Goal: Book appointment/travel/reservation

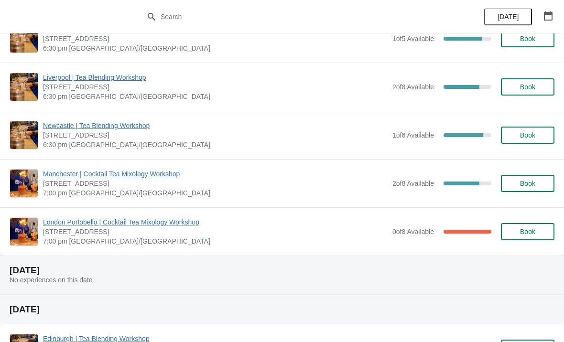
scroll to position [91, 0]
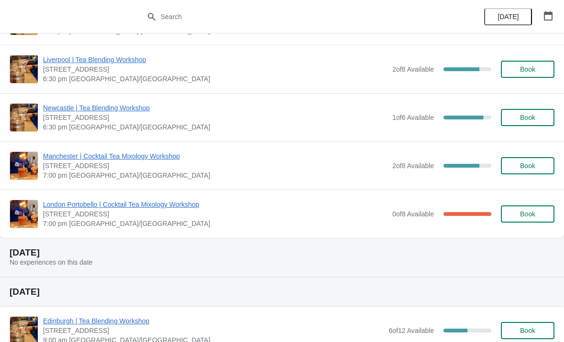
click at [526, 210] on span "Book" at bounding box center [527, 214] width 15 height 8
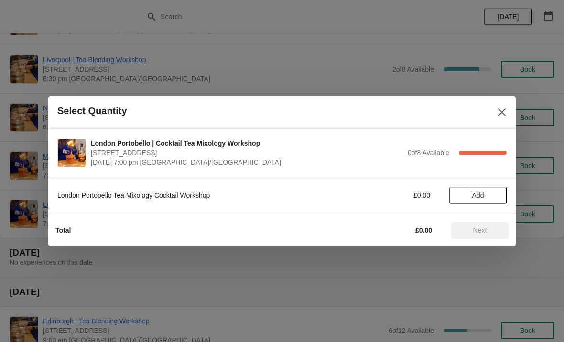
click at [470, 192] on span "Add" at bounding box center [478, 196] width 40 height 8
click at [479, 224] on button "Next" at bounding box center [479, 230] width 57 height 17
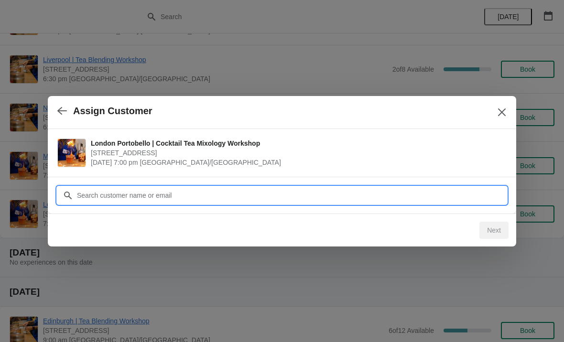
click at [207, 192] on input "Customer" at bounding box center [291, 195] width 430 height 17
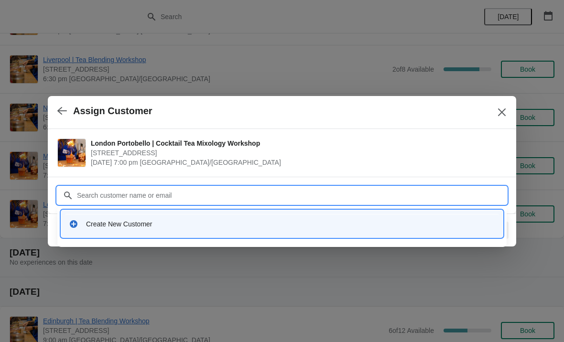
click at [158, 227] on div "Create New Customer" at bounding box center [290, 224] width 409 height 10
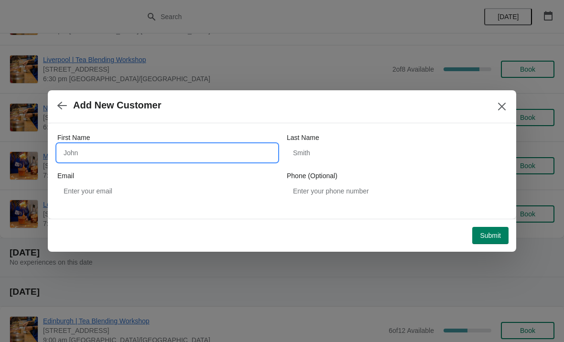
click at [124, 155] on input "First Name" at bounding box center [167, 152] width 220 height 17
type input "[PERSON_NAME]"
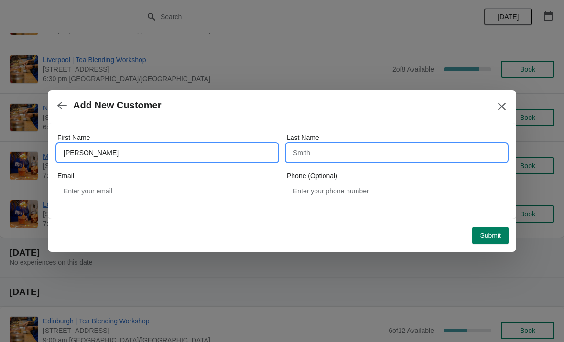
click at [339, 157] on input "Last Name" at bounding box center [397, 152] width 220 height 17
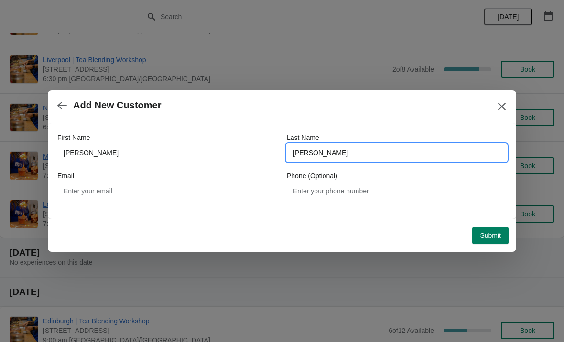
type input "[PERSON_NAME]"
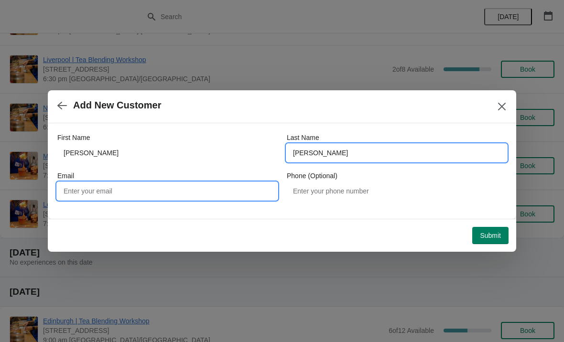
click at [141, 199] on input "Email" at bounding box center [167, 190] width 220 height 17
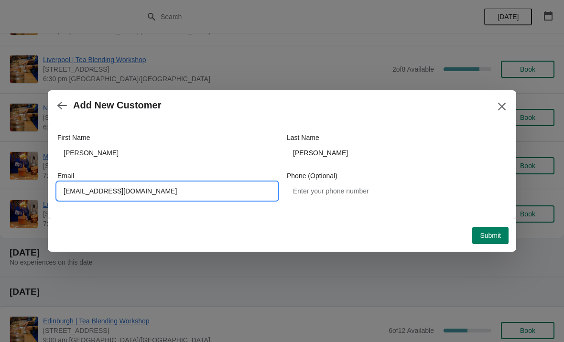
type input "[EMAIL_ADDRESS][DOMAIN_NAME]"
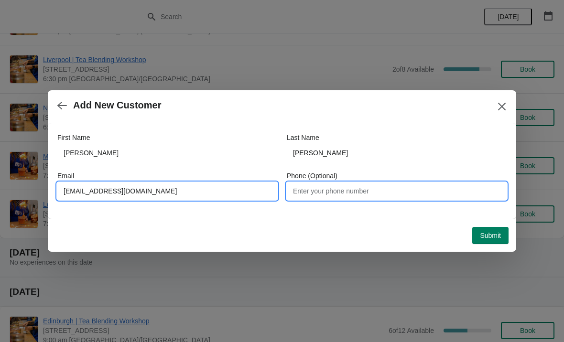
click at [335, 191] on input "Phone (Optional)" at bounding box center [397, 190] width 220 height 17
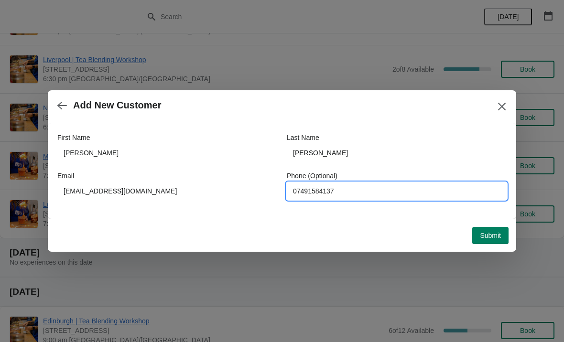
type input "07491584137"
click at [492, 234] on span "Submit" at bounding box center [490, 236] width 21 height 8
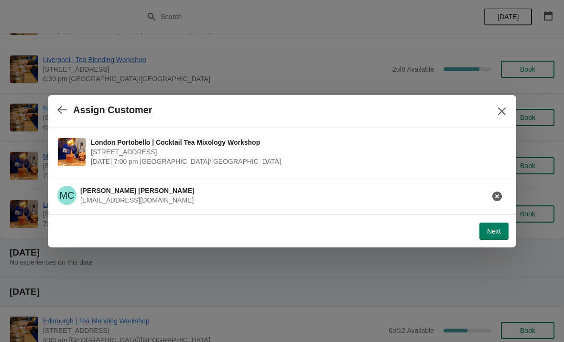
click at [490, 232] on span "Next" at bounding box center [494, 231] width 14 height 8
select select "No"
select select "Yes"
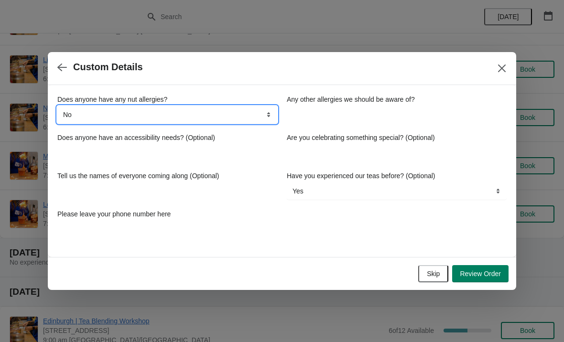
click at [183, 121] on select "Yes No" at bounding box center [167, 114] width 220 height 17
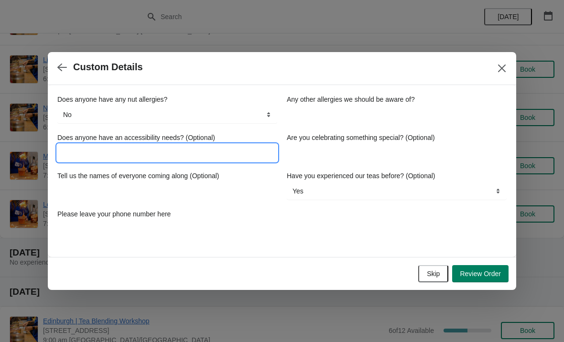
click at [236, 146] on input "Does anyone have an accessibility needs? (Optional)" at bounding box center [167, 152] width 220 height 17
type input "No"
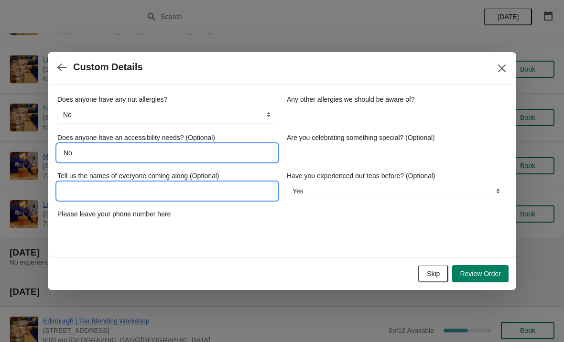
click at [190, 188] on input "Tell us the names of everyone coming along (Optional)" at bounding box center [167, 190] width 220 height 17
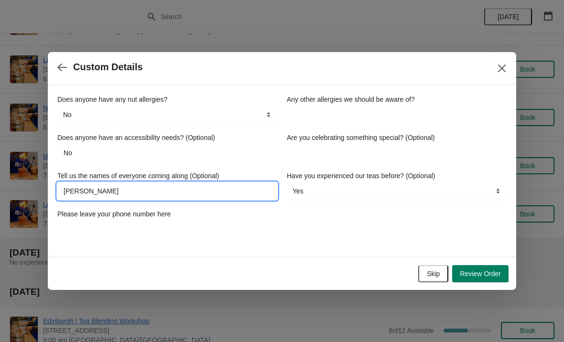
type input "[PERSON_NAME]"
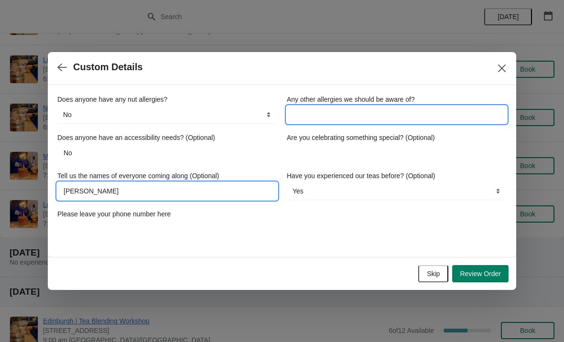
click at [362, 115] on input "Any other allergies we should be aware of?" at bounding box center [397, 114] width 220 height 17
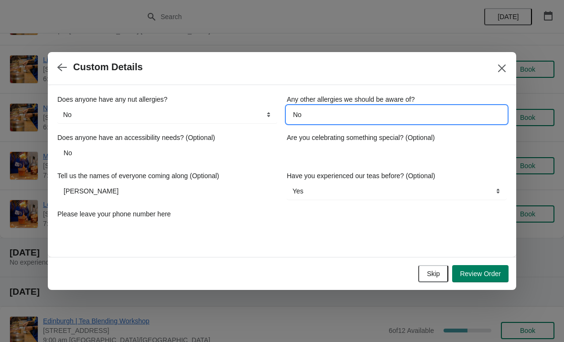
type input "No"
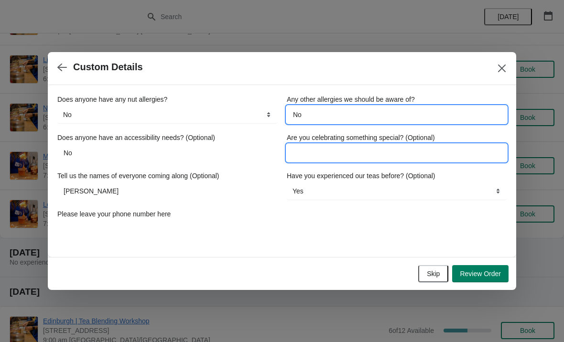
click at [366, 155] on input "Are you celebrating something special? (Optional)" at bounding box center [397, 152] width 220 height 17
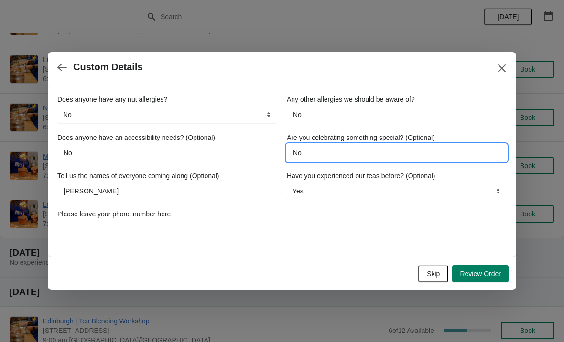
type input "No"
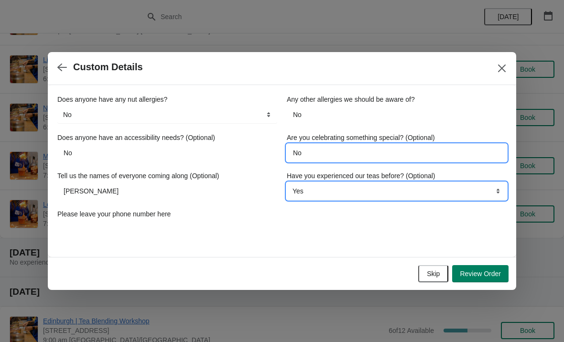
click at [331, 197] on select "Yes No" at bounding box center [397, 190] width 220 height 17
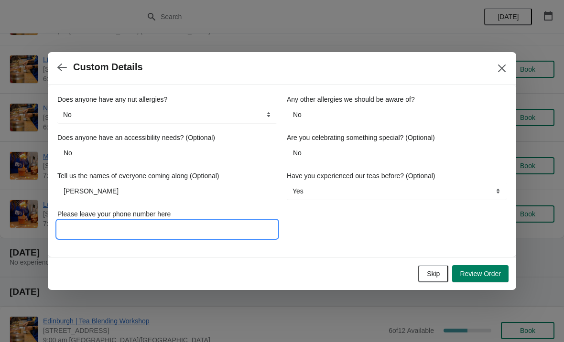
click at [192, 229] on input "Please leave your phone number here" at bounding box center [167, 229] width 220 height 17
type input "07491584137"
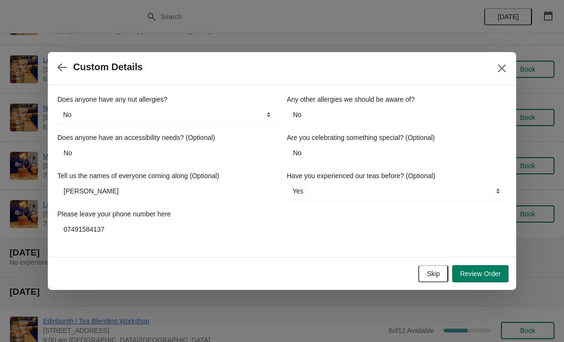
click at [495, 266] on button "Review Order" at bounding box center [480, 273] width 56 height 17
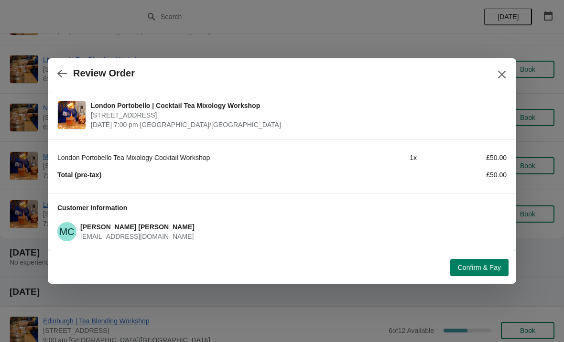
click at [477, 268] on span "Confirm & Pay" at bounding box center [479, 268] width 43 height 8
